Goal: Task Accomplishment & Management: Manage account settings

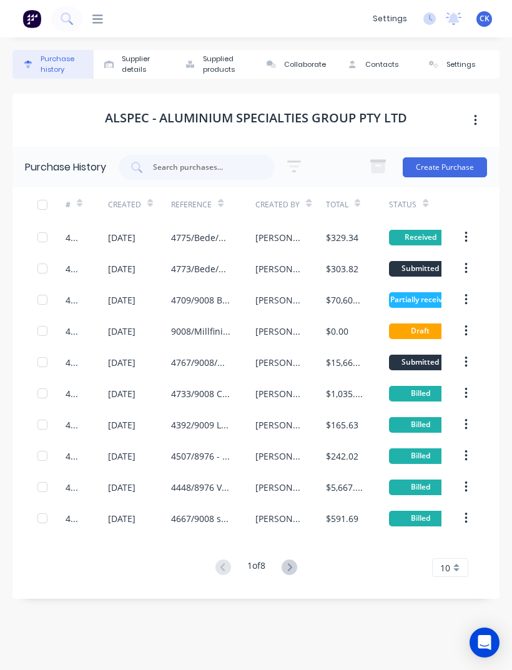
scroll to position [40, 0]
click at [173, 161] on input "text" at bounding box center [204, 167] width 104 height 12
type input "4709"
click at [140, 162] on icon at bounding box center [136, 167] width 11 height 11
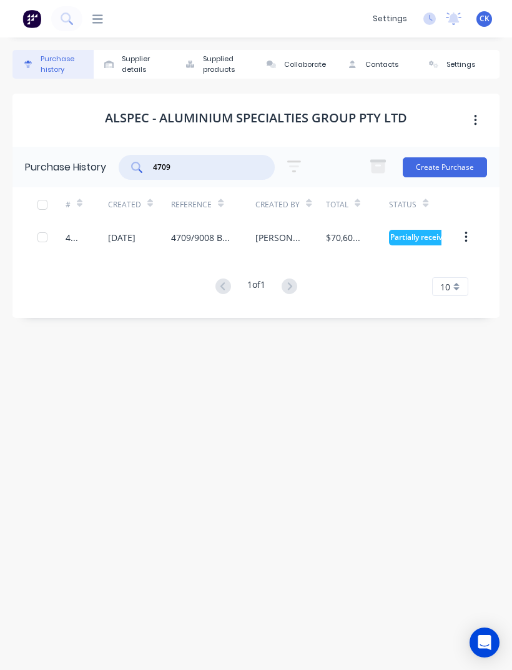
click at [91, 222] on div "4709" at bounding box center [87, 237] width 42 height 31
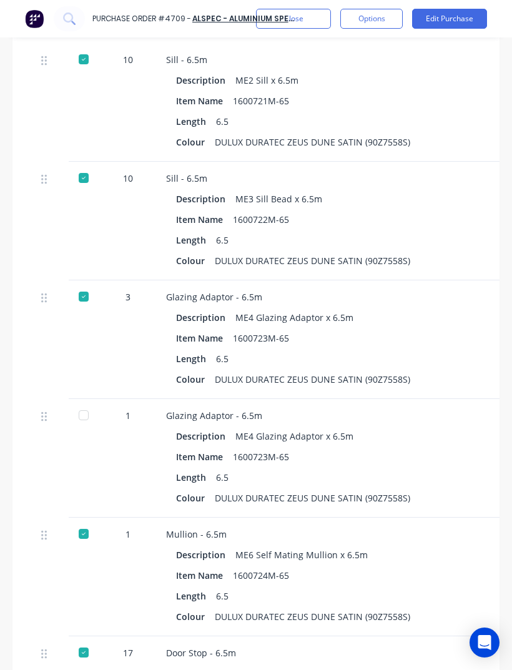
scroll to position [670, 0]
click at [66, 398] on div at bounding box center [49, 457] width 37 height 119
click at [86, 402] on div at bounding box center [83, 414] width 25 height 25
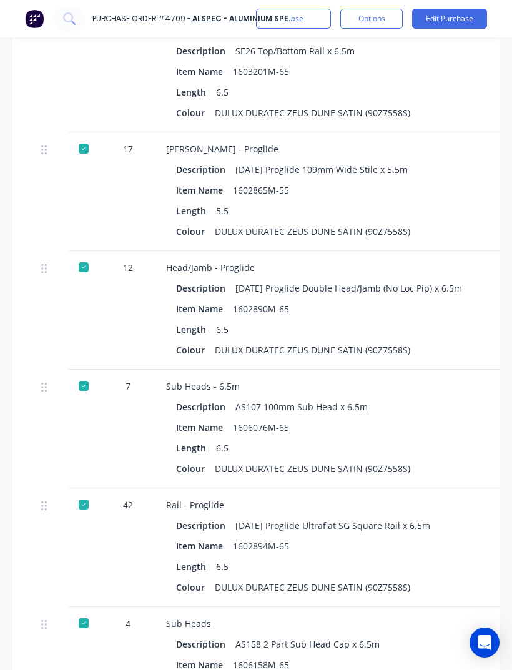
scroll to position [4114, 0]
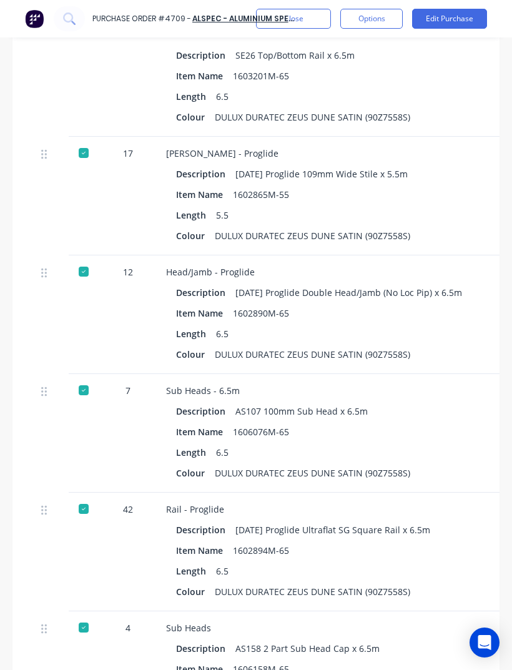
click at [316, 22] on button "Close" at bounding box center [293, 19] width 75 height 20
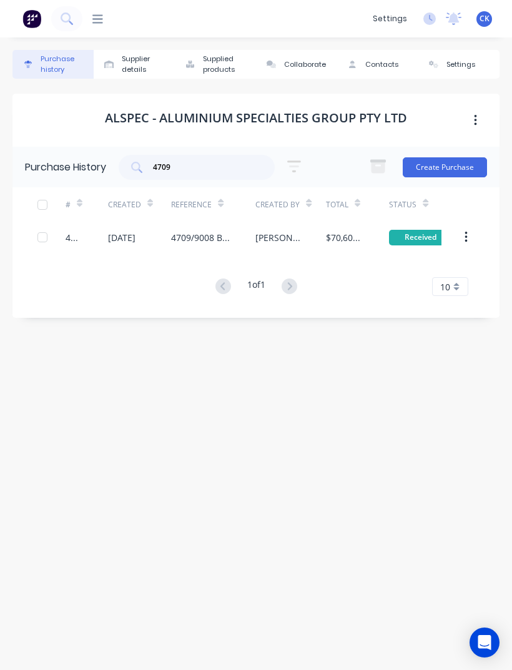
click at [191, 231] on div "4709/9008 Bede /Phase 2" at bounding box center [200, 237] width 59 height 13
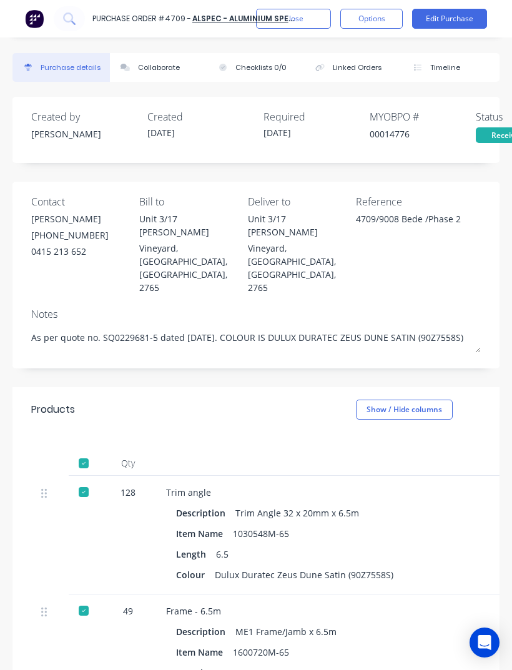
click at [159, 66] on div "Collaborate" at bounding box center [159, 67] width 42 height 11
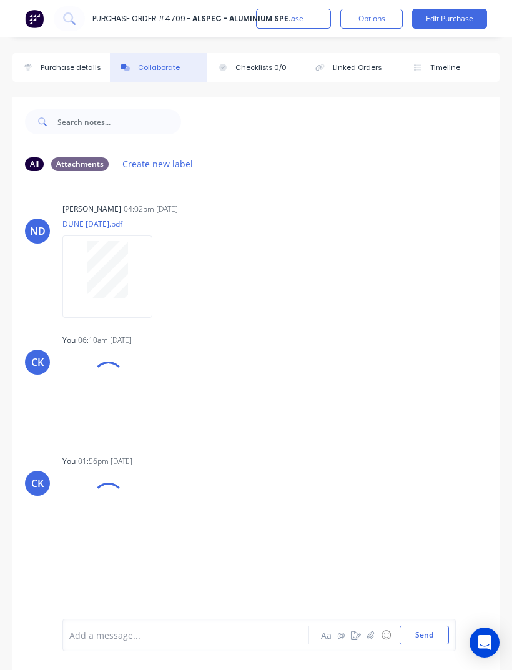
click at [78, 71] on div "Purchase details" at bounding box center [71, 67] width 60 height 11
type textarea "x"
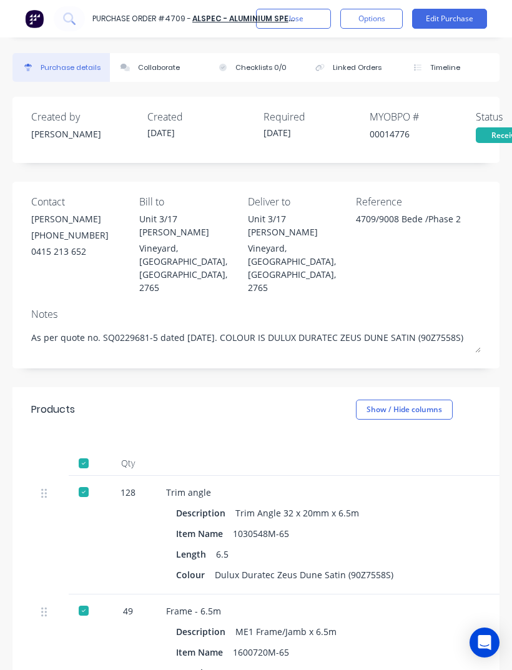
click at [153, 71] on div "Collaborate" at bounding box center [159, 67] width 42 height 11
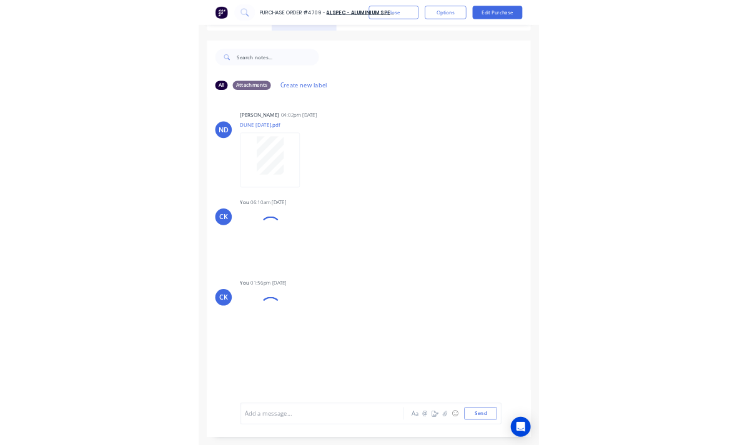
scroll to position [36, 0]
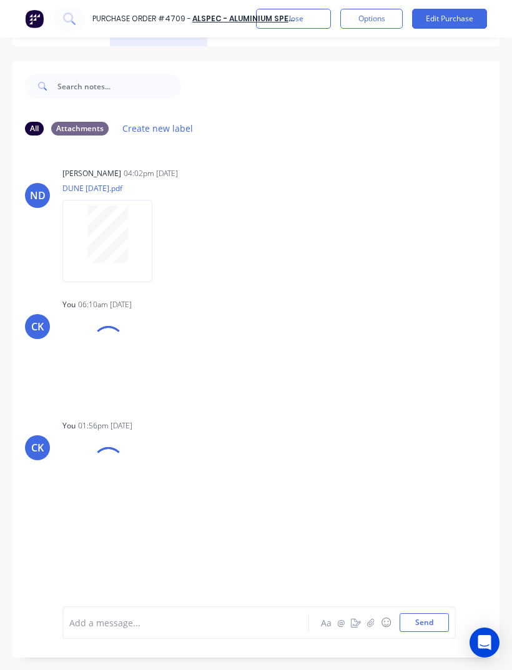
click at [369, 630] on button "button" at bounding box center [370, 622] width 15 height 15
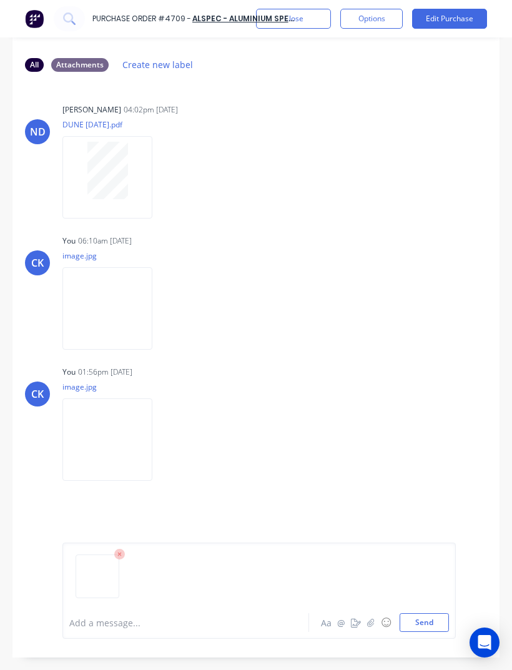
scroll to position [99, 0]
click at [440, 632] on button "Send" at bounding box center [424, 622] width 49 height 19
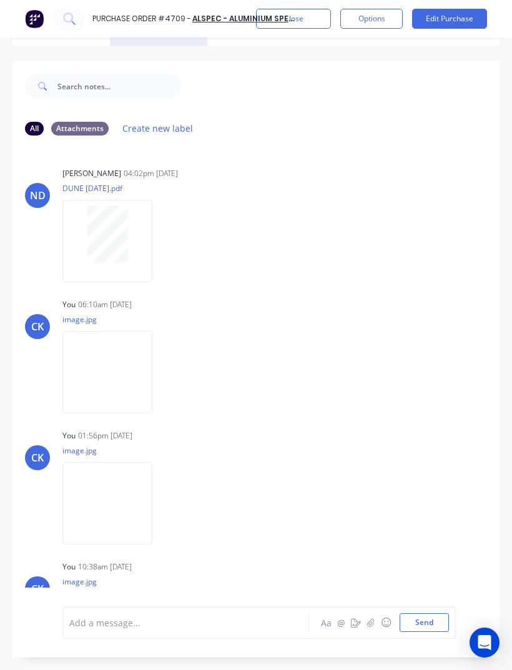
scroll to position [0, 0]
click at [301, 25] on button "Close" at bounding box center [293, 19] width 75 height 20
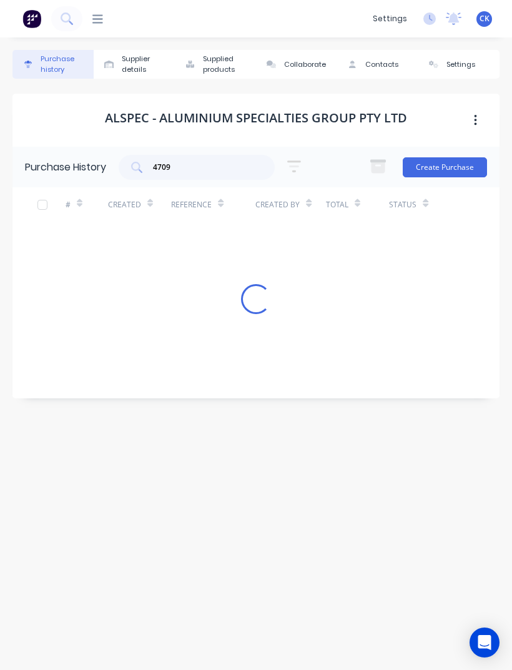
click at [171, 172] on input "4709" at bounding box center [204, 167] width 104 height 12
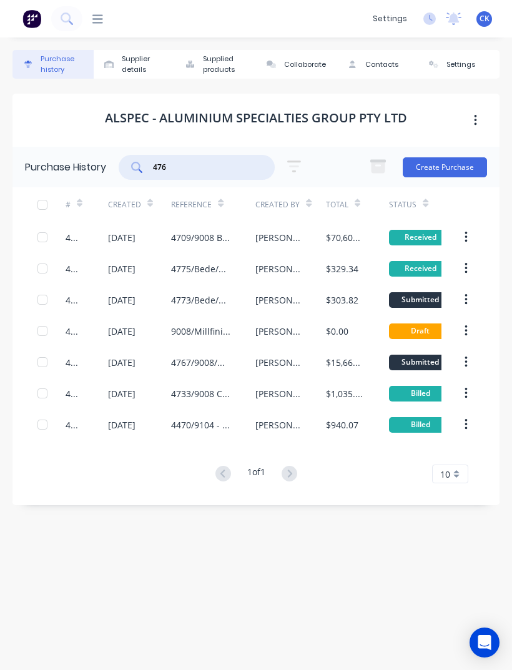
type input "4767"
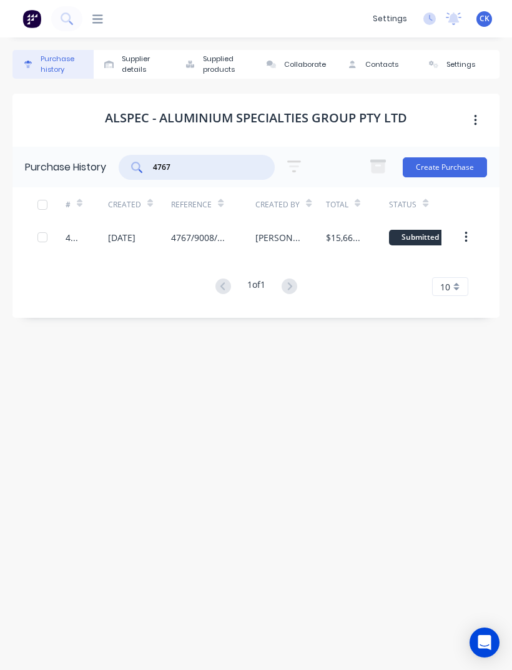
click at [212, 234] on div "4767/9008/Mill finish/Door jambs Louvres/L1,GF External" at bounding box center [200, 237] width 59 height 13
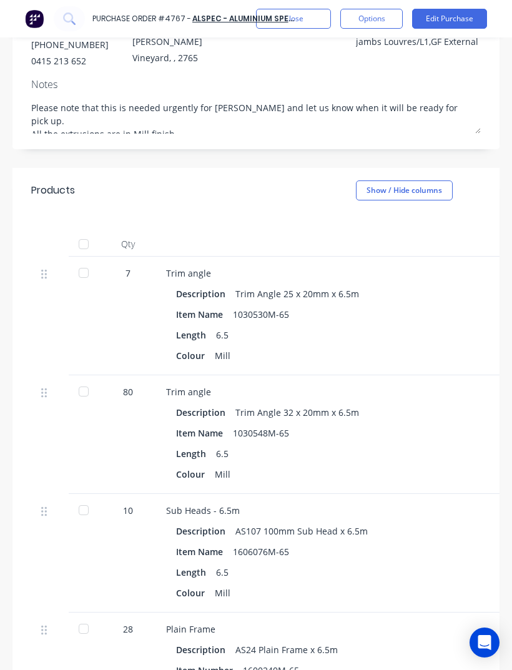
scroll to position [190, 0]
click at [82, 268] on div at bounding box center [83, 273] width 25 height 25
click at [79, 383] on div at bounding box center [83, 392] width 25 height 25
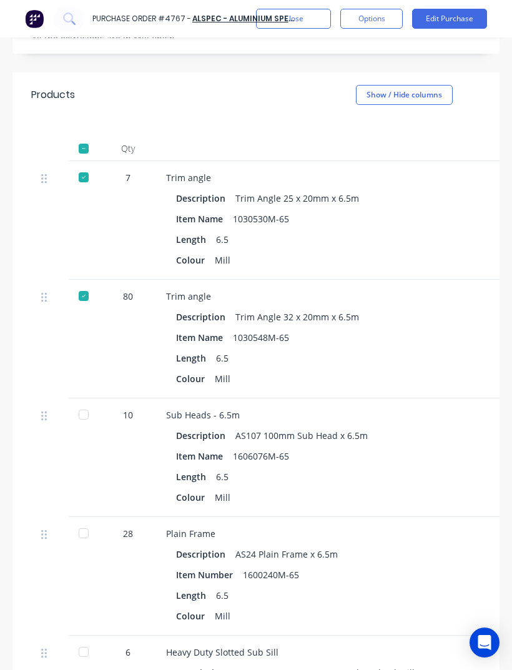
scroll to position [287, 0]
click at [77, 415] on div at bounding box center [83, 413] width 25 height 25
click at [82, 526] on div at bounding box center [83, 532] width 25 height 25
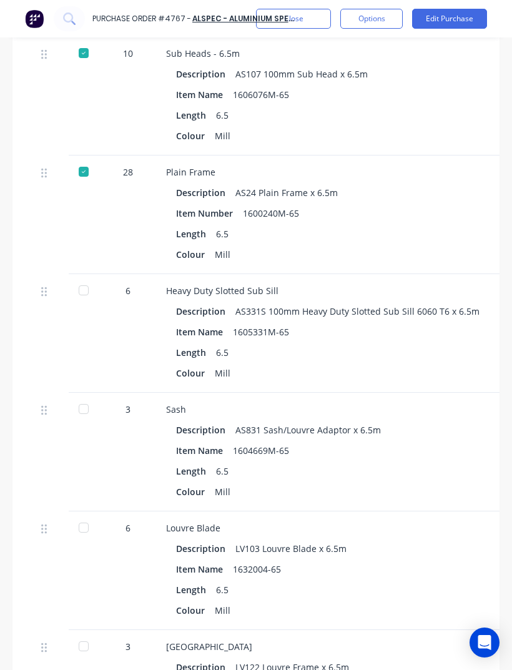
scroll to position [650, 0]
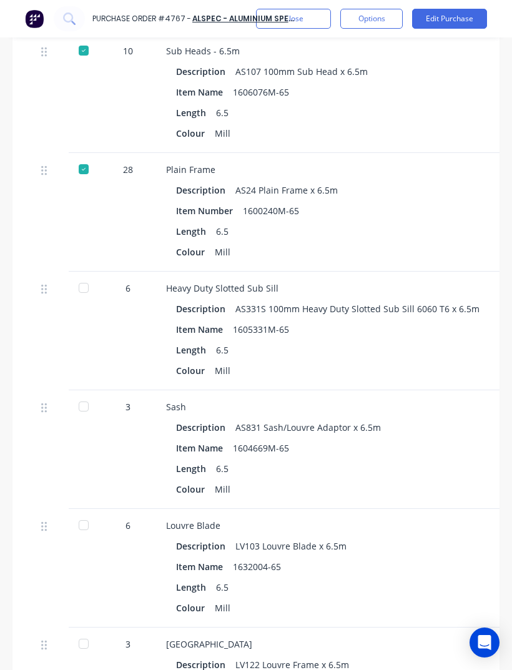
click at [69, 288] on div at bounding box center [84, 331] width 31 height 119
click at [79, 291] on div at bounding box center [83, 287] width 25 height 25
click at [81, 408] on div at bounding box center [83, 406] width 25 height 25
click at [69, 516] on div at bounding box center [84, 568] width 31 height 119
click at [81, 519] on div at bounding box center [83, 525] width 25 height 25
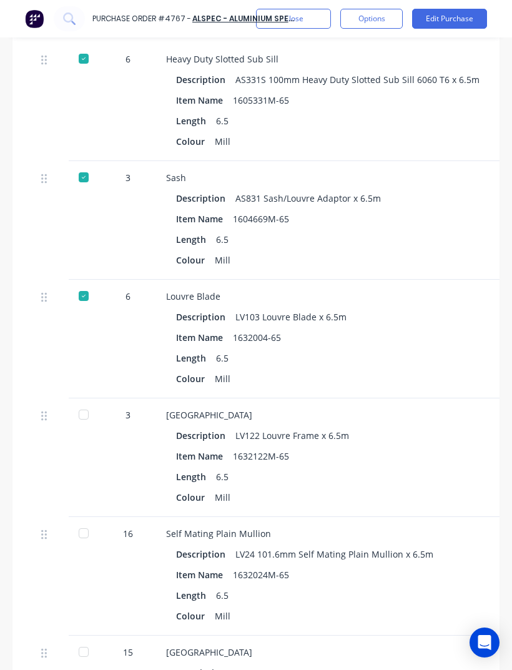
scroll to position [878, 0]
click at [87, 424] on div at bounding box center [83, 415] width 25 height 25
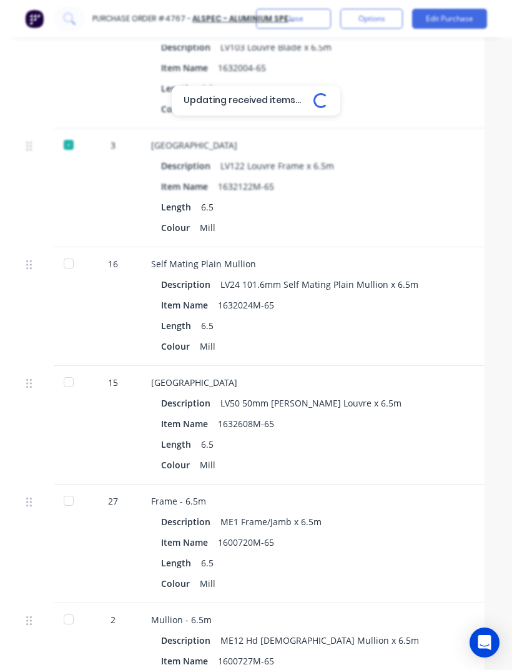
scroll to position [1149, 15]
click at [76, 268] on div at bounding box center [68, 262] width 25 height 25
click at [71, 391] on div at bounding box center [68, 381] width 25 height 25
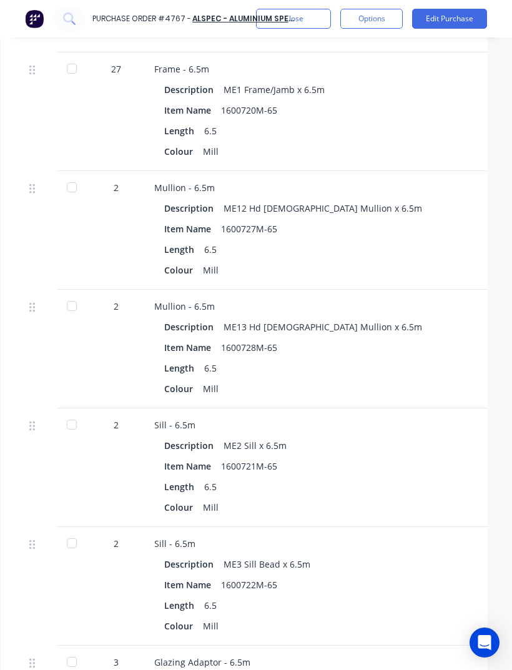
scroll to position [1579, 8]
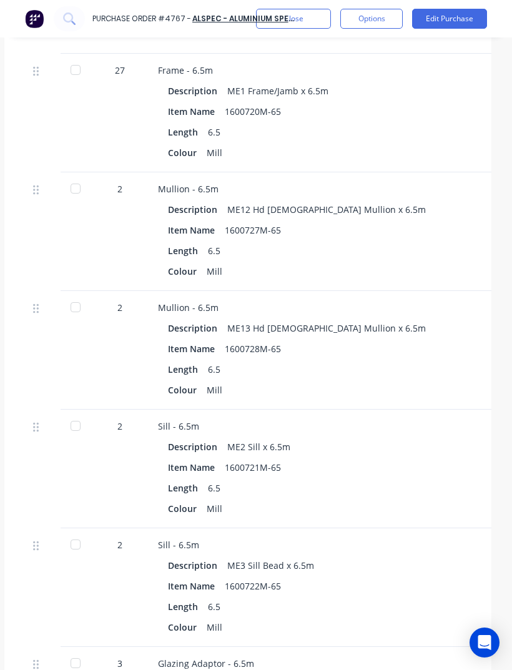
click at [76, 74] on div at bounding box center [75, 69] width 25 height 25
click at [76, 194] on div at bounding box center [75, 188] width 25 height 25
click at [87, 312] on div at bounding box center [75, 307] width 25 height 25
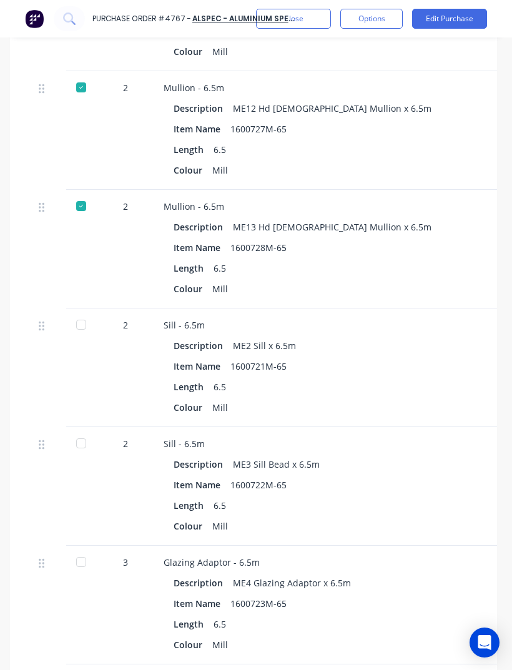
scroll to position [1681, 2]
click at [84, 323] on div at bounding box center [81, 324] width 25 height 25
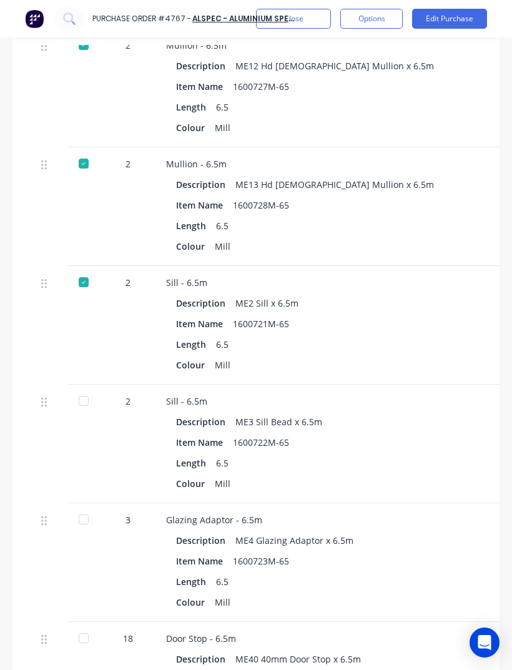
scroll to position [1722, 0]
click at [95, 396] on div at bounding box center [83, 401] width 25 height 25
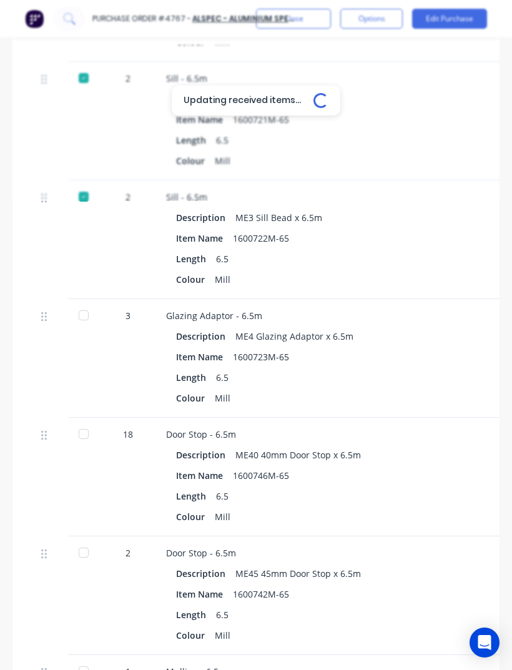
scroll to position [1927, 0]
click at [95, 303] on div at bounding box center [83, 315] width 25 height 25
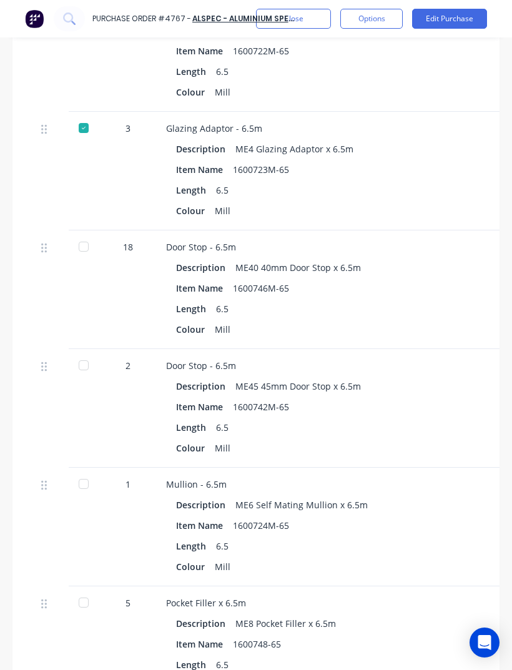
scroll to position [2114, 0]
click at [94, 238] on div at bounding box center [83, 246] width 25 height 25
click at [90, 368] on div at bounding box center [83, 365] width 25 height 25
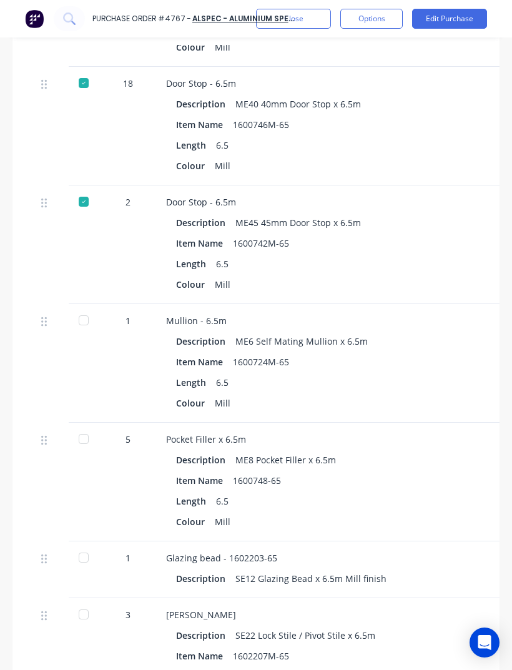
scroll to position [2279, 0]
click at [92, 321] on div at bounding box center [83, 319] width 25 height 25
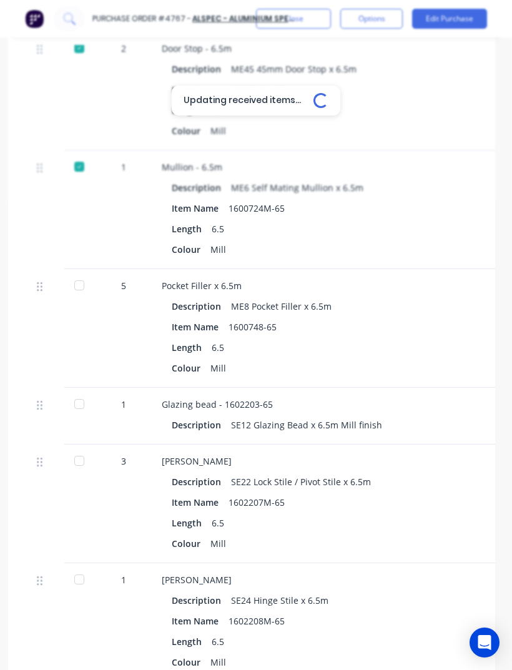
scroll to position [2432, 4]
click at [82, 293] on div at bounding box center [79, 284] width 25 height 25
click at [84, 398] on div at bounding box center [79, 403] width 25 height 25
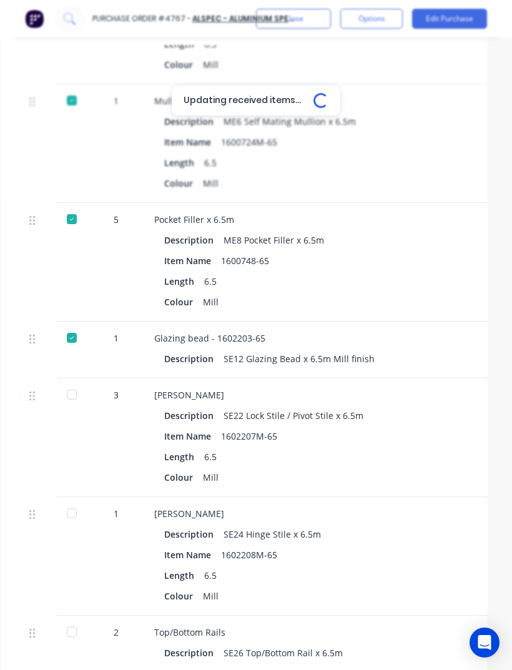
scroll to position [2498, 10]
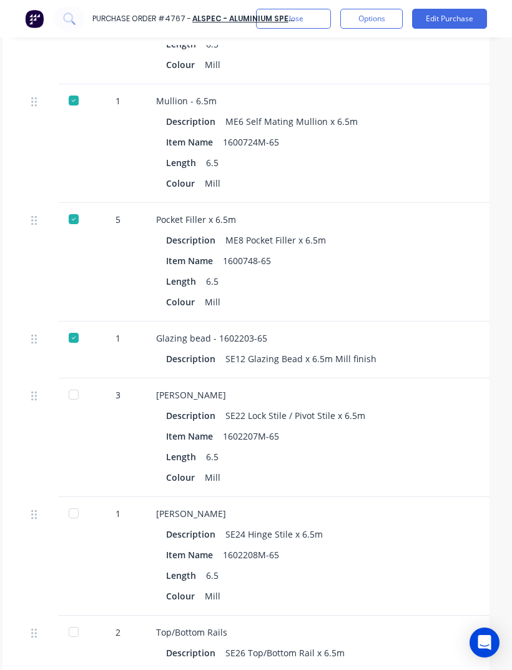
click at [74, 386] on div at bounding box center [73, 394] width 25 height 25
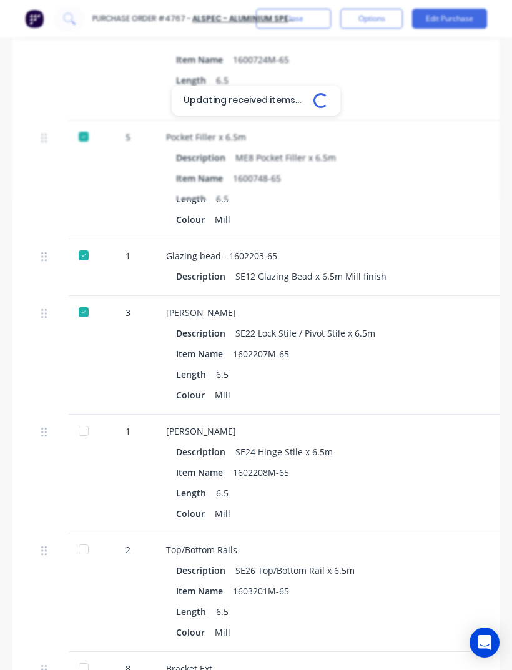
scroll to position [2581, 0]
click at [76, 431] on div at bounding box center [83, 430] width 25 height 25
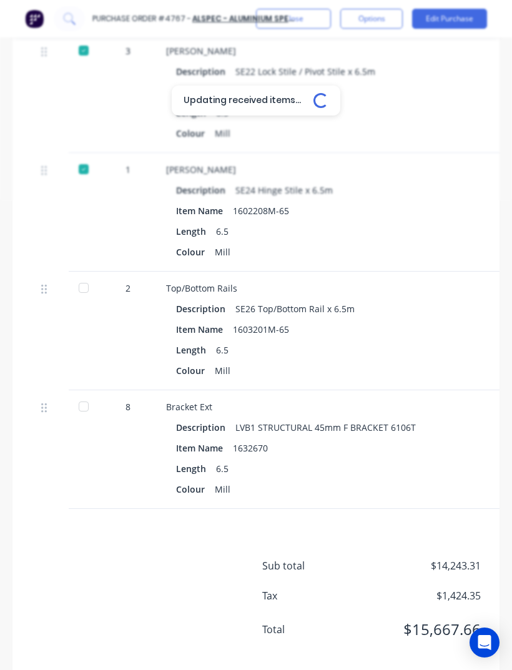
click at [339, 505] on div "Bracket Ext Description LVB1 STRUCTURAL 45mm F BRACKET 6106T Item Name 1632670 …" at bounding box center [437, 449] width 562 height 119
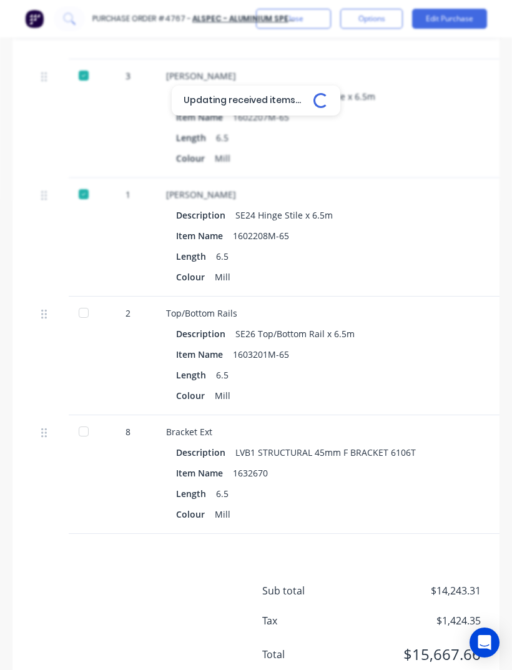
scroll to position [2816, 0]
click at [92, 306] on div at bounding box center [83, 313] width 25 height 25
click at [464, 21] on button "Edit Purchase" at bounding box center [449, 19] width 75 height 20
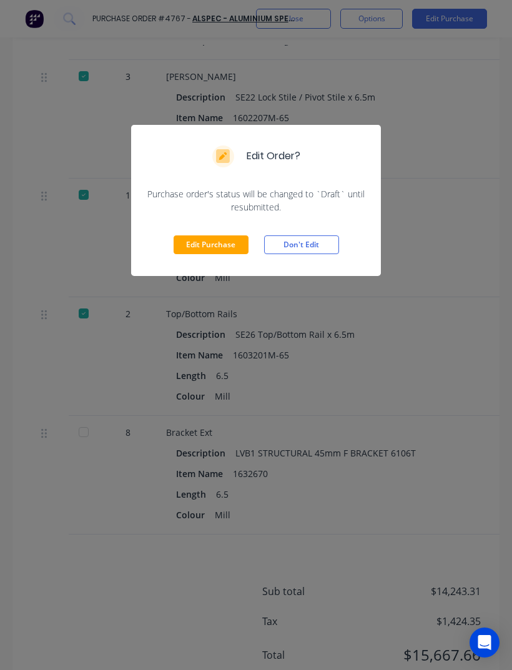
click at [225, 238] on button "Edit Purchase" at bounding box center [211, 244] width 75 height 19
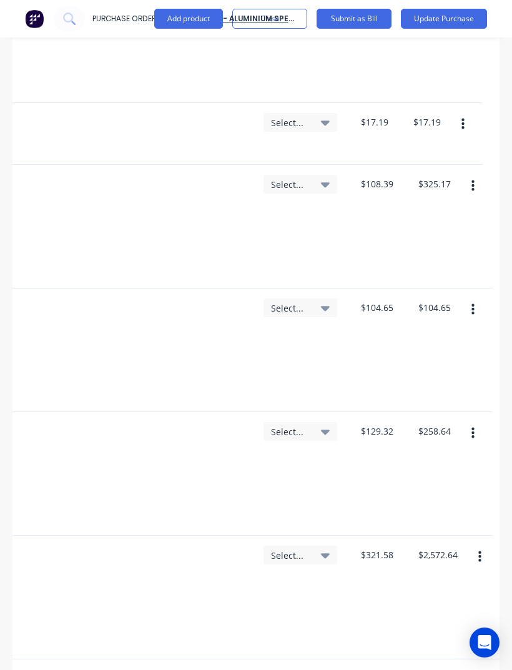
scroll to position [0, 439]
click at [478, 554] on icon "button" at bounding box center [479, 557] width 3 height 14
click at [431, 616] on button "Duplicate" at bounding box center [441, 614] width 106 height 25
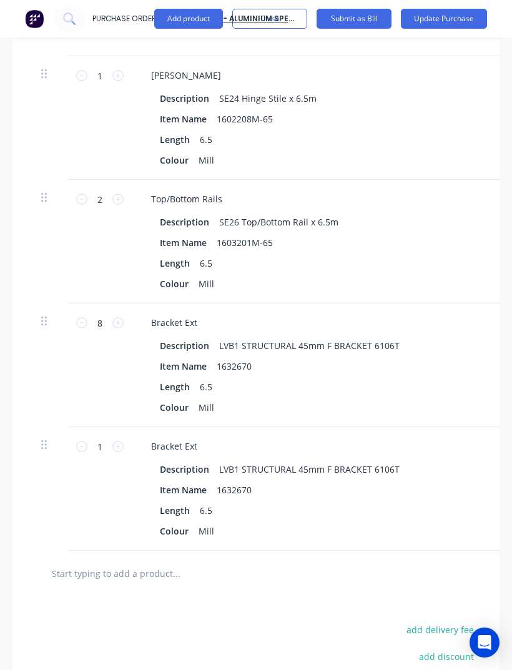
scroll to position [3051, 0]
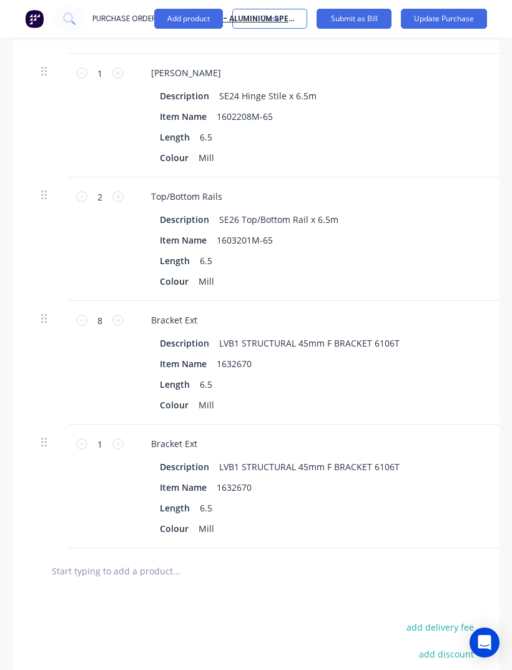
click at [120, 446] on icon at bounding box center [117, 443] width 11 height 11
type textarea "x"
type input "$643.16"
type textarea "x"
type input "2"
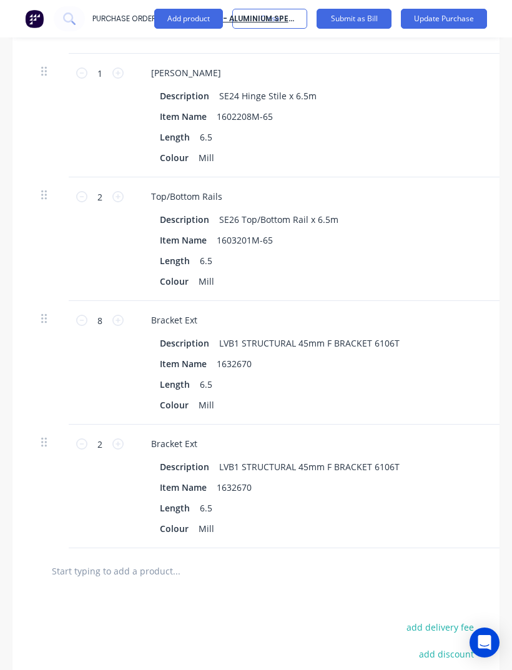
click at [118, 438] on icon at bounding box center [117, 443] width 11 height 11
type textarea "x"
type input "$964.74"
type textarea "x"
type input "3"
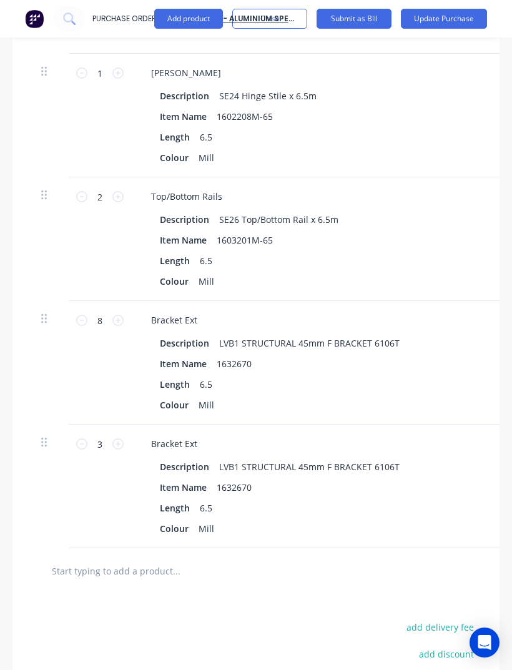
click at [86, 316] on icon at bounding box center [81, 320] width 11 height 11
type textarea "x"
type input "$2,251.06"
type textarea "x"
type input "7"
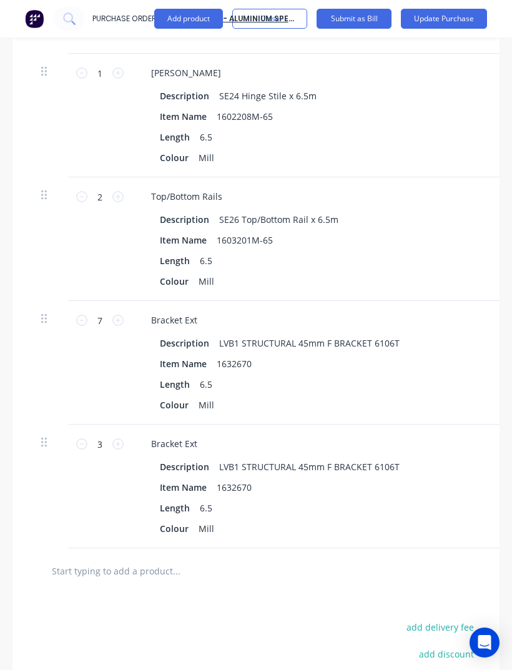
click at [86, 315] on icon at bounding box center [81, 320] width 11 height 11
type textarea "x"
type input "$1,929.48"
type textarea "x"
type input "6"
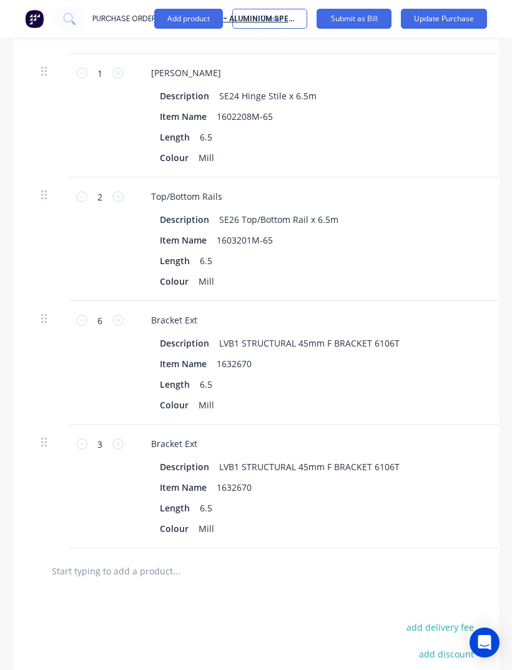
click at [87, 315] on icon at bounding box center [81, 320] width 11 height 11
type textarea "x"
type input "$1,607.90"
type textarea "x"
type input "5"
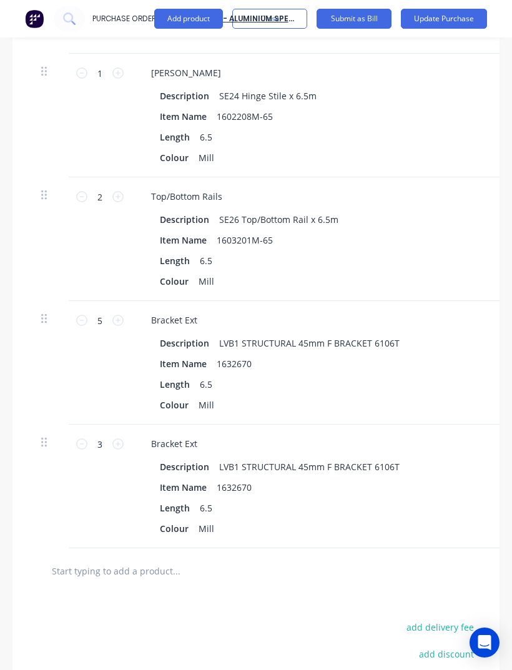
click at [453, 19] on button "Update Purchase" at bounding box center [444, 19] width 86 height 20
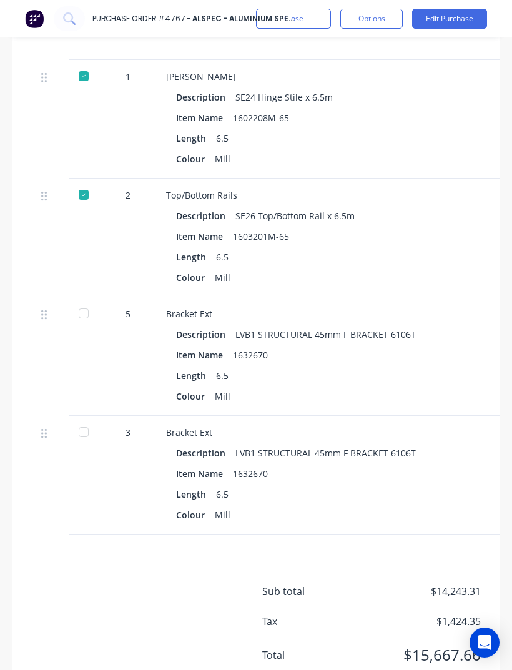
scroll to position [2935, 0]
click at [77, 426] on div at bounding box center [83, 431] width 25 height 25
type textarea "x"
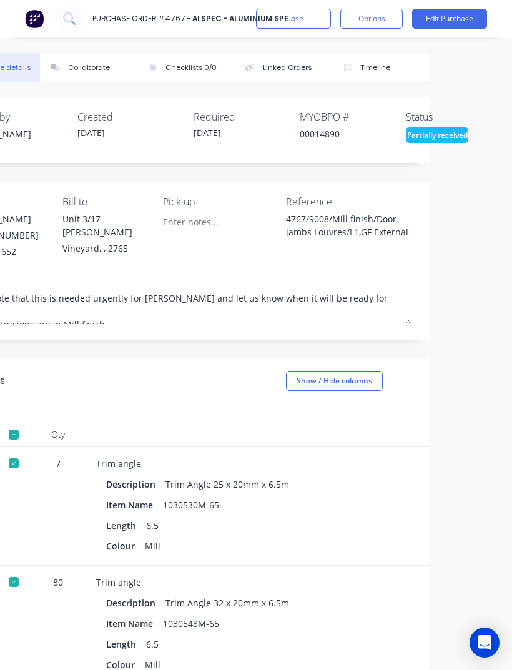
scroll to position [0, 70]
click at [98, 71] on div "Collaborate" at bounding box center [89, 67] width 42 height 11
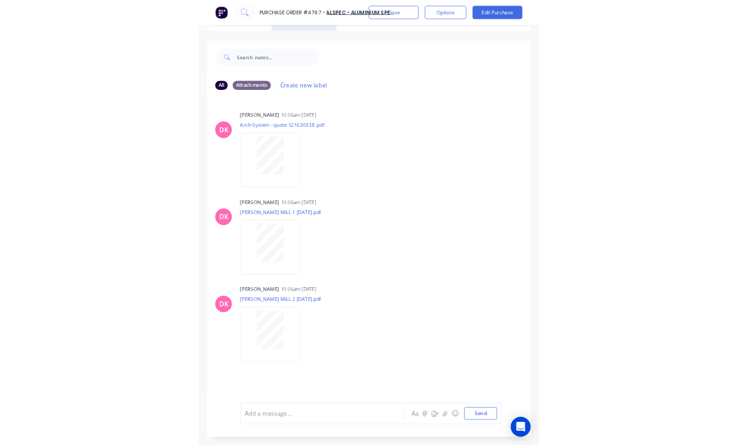
scroll to position [36, 0]
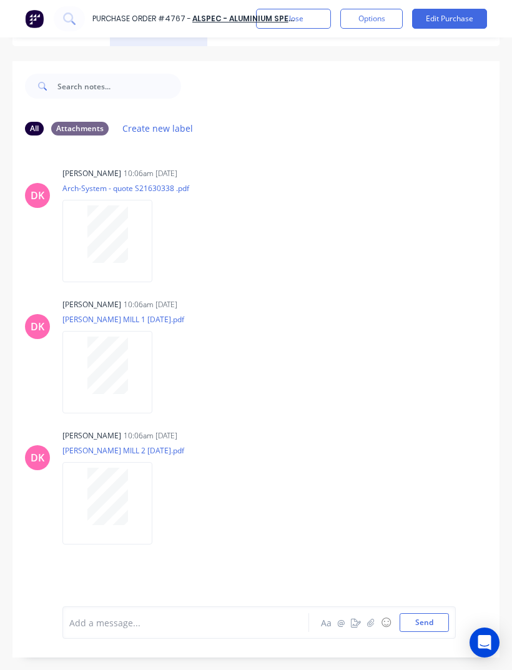
click at [366, 630] on button "button" at bounding box center [370, 622] width 15 height 15
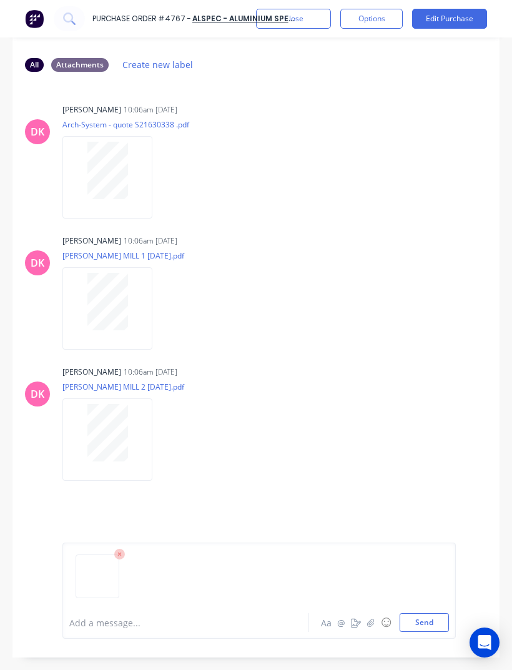
scroll to position [99, 0]
click at [431, 632] on button "Send" at bounding box center [424, 622] width 49 height 19
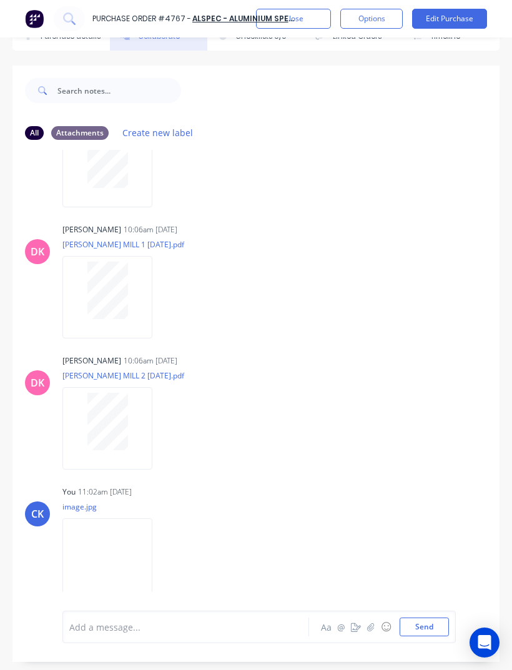
scroll to position [79, 0]
